Goal: Communication & Community: Share content

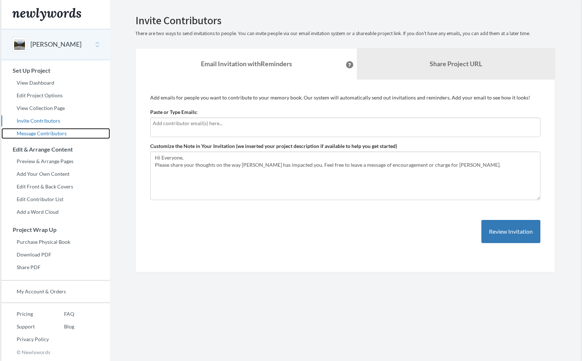
click at [35, 135] on link "Message Contributors" at bounding box center [55, 133] width 109 height 11
click at [48, 133] on link "Message Contributors" at bounding box center [55, 133] width 109 height 11
click at [46, 131] on link "Message Contributors" at bounding box center [55, 133] width 109 height 11
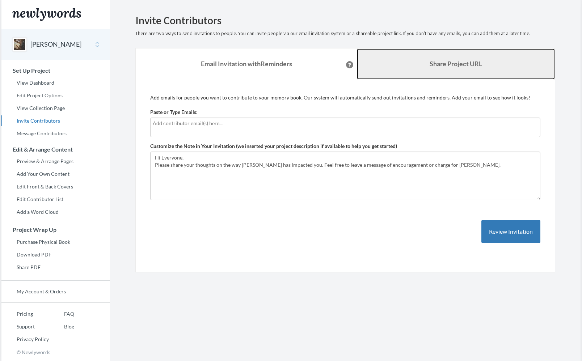
click at [432, 55] on link "Share Project URL" at bounding box center [456, 64] width 198 height 31
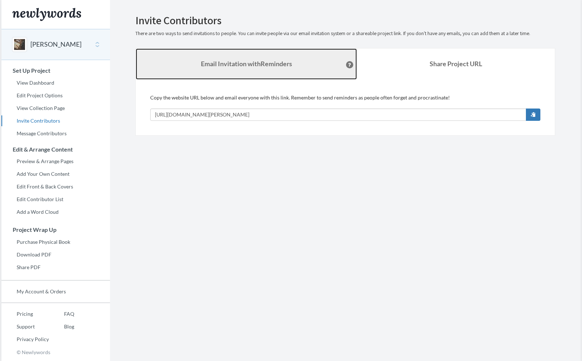
click at [280, 73] on link "Email Invitation with Reminders" at bounding box center [246, 64] width 221 height 31
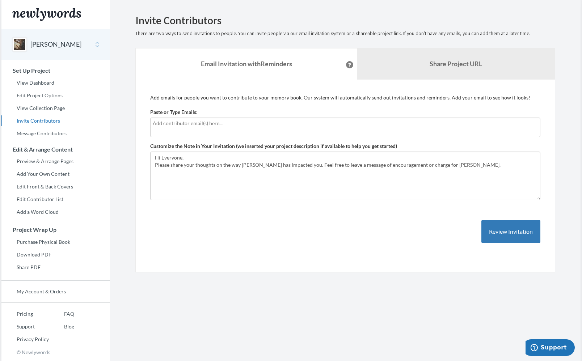
click at [60, 41] on button "[PERSON_NAME]" at bounding box center [55, 44] width 51 height 9
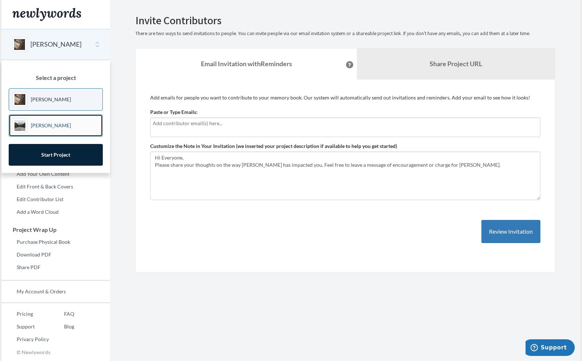
click at [55, 130] on link "[PERSON_NAME]" at bounding box center [56, 125] width 94 height 22
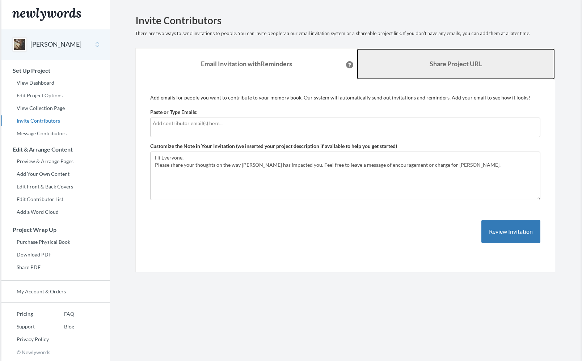
click at [408, 71] on link "Share Project URL" at bounding box center [456, 64] width 198 height 31
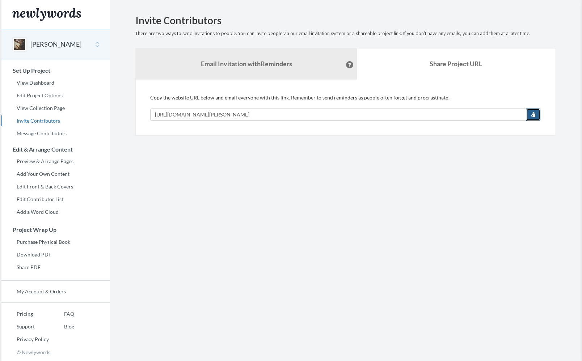
click at [534, 113] on span "button" at bounding box center [533, 114] width 5 height 5
click at [47, 47] on button "Rustin Rossello" at bounding box center [55, 44] width 51 height 9
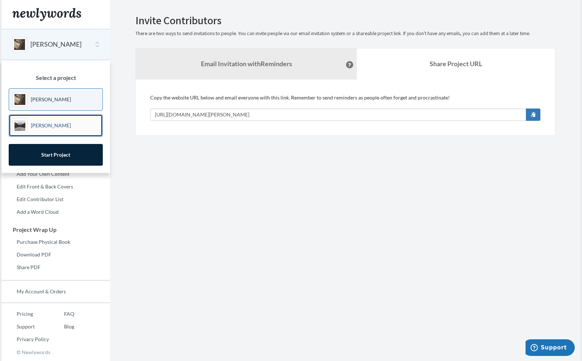
click at [47, 118] on link "[PERSON_NAME]" at bounding box center [56, 125] width 94 height 22
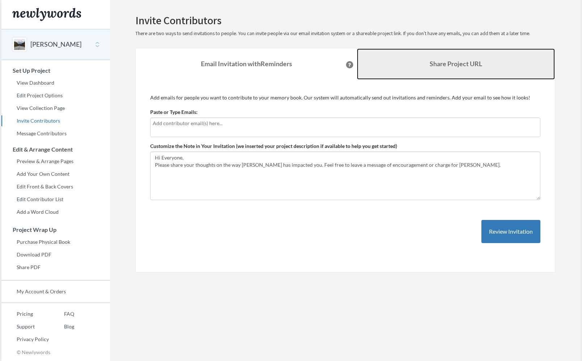
click at [391, 60] on link "Share Project URL" at bounding box center [456, 64] width 198 height 31
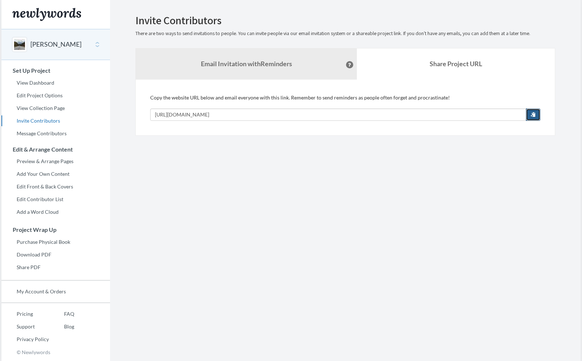
click at [535, 113] on span "button" at bounding box center [533, 114] width 5 height 5
